Goal: Task Accomplishment & Management: Manage account settings

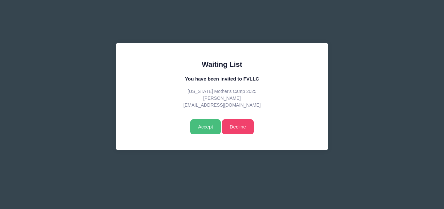
click at [204, 127] on input "Accept" at bounding box center [205, 126] width 30 height 15
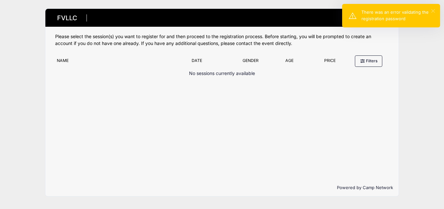
click at [432, 10] on button "×" at bounding box center [433, 11] width 4 height 4
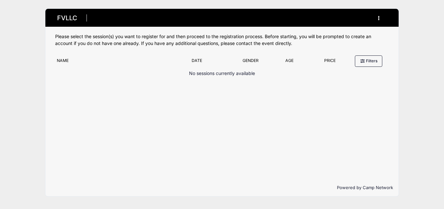
click at [378, 18] on icon "button" at bounding box center [380, 18] width 5 height 0
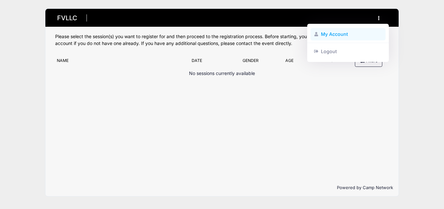
click at [321, 35] on link "My Account" at bounding box center [347, 34] width 75 height 12
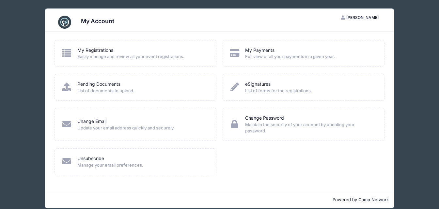
click at [82, 54] on span "Easily manage and review all your event registrations." at bounding box center [142, 57] width 130 height 7
click at [82, 50] on link "My Registrations" at bounding box center [95, 50] width 36 height 7
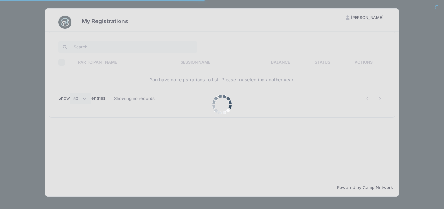
select select "50"
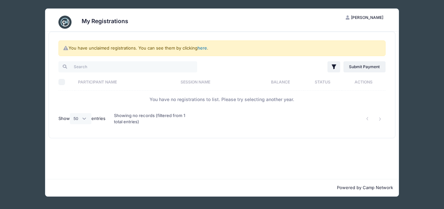
click at [205, 47] on link "here" at bounding box center [201, 47] width 9 height 5
click at [204, 48] on link "here" at bounding box center [201, 47] width 9 height 5
click at [202, 48] on link "here" at bounding box center [201, 47] width 9 height 5
click at [201, 48] on link "here" at bounding box center [201, 47] width 9 height 5
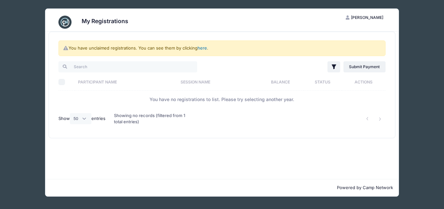
click at [201, 48] on link "here" at bounding box center [201, 47] width 9 height 5
click at [199, 48] on link "here" at bounding box center [201, 47] width 9 height 5
click at [374, 18] on span "[PERSON_NAME]" at bounding box center [367, 17] width 32 height 5
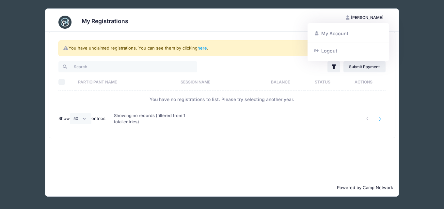
click at [379, 117] on li at bounding box center [380, 119] width 11 height 11
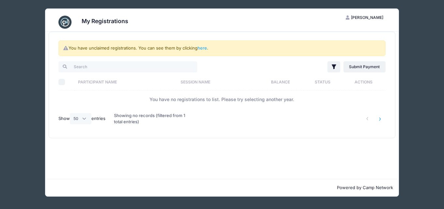
click at [379, 117] on li at bounding box center [380, 119] width 11 height 11
click at [370, 17] on span "[PERSON_NAME]" at bounding box center [367, 17] width 32 height 5
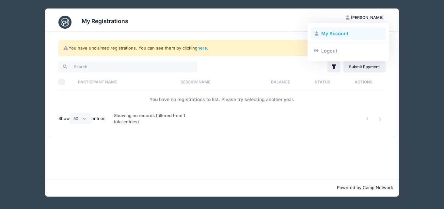
click at [326, 31] on link "My Account" at bounding box center [348, 33] width 75 height 12
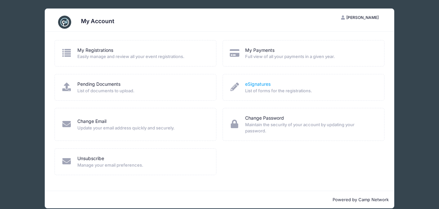
click at [252, 84] on link "eSignatures" at bounding box center [257, 84] width 25 height 7
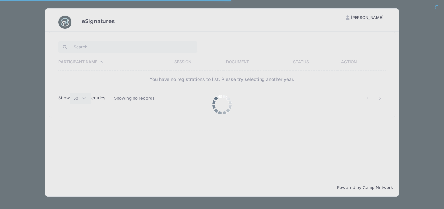
select select "50"
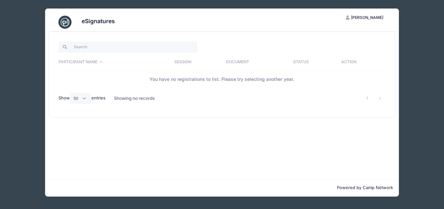
click at [88, 62] on th "Participant Name" at bounding box center [114, 62] width 113 height 17
click at [88, 47] on input "search" at bounding box center [127, 46] width 139 height 11
click at [372, 20] on button "LS Lea Siltala" at bounding box center [364, 17] width 49 height 11
click at [333, 36] on link "My Account" at bounding box center [348, 33] width 75 height 12
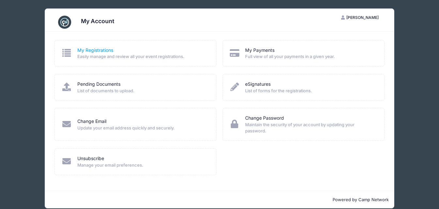
click at [96, 50] on link "My Registrations" at bounding box center [95, 50] width 36 height 7
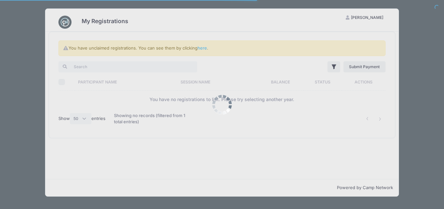
select select "50"
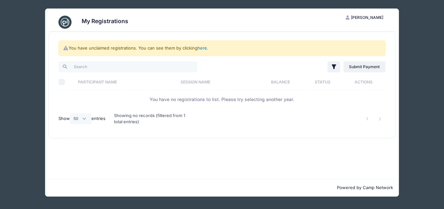
click at [203, 47] on link "here" at bounding box center [201, 47] width 9 height 5
click at [152, 69] on input "search" at bounding box center [127, 66] width 139 height 11
type input "[PERSON_NAME]"
click at [359, 66] on link "Submit Payment" at bounding box center [364, 66] width 42 height 11
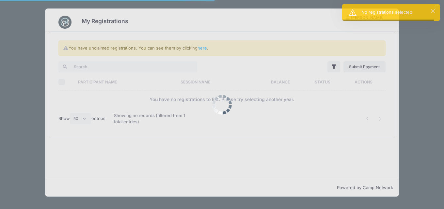
select select "50"
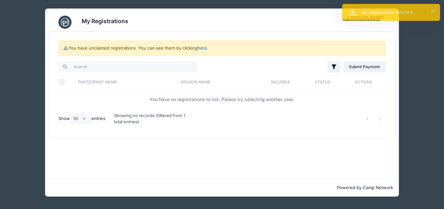
click at [201, 46] on link "here" at bounding box center [201, 47] width 9 height 5
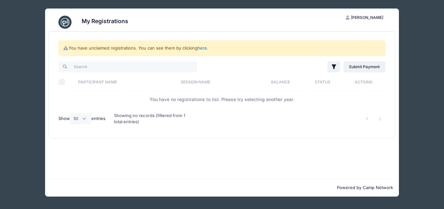
click at [201, 49] on link "here" at bounding box center [201, 47] width 9 height 5
